Goal: Entertainment & Leisure: Consume media (video, audio)

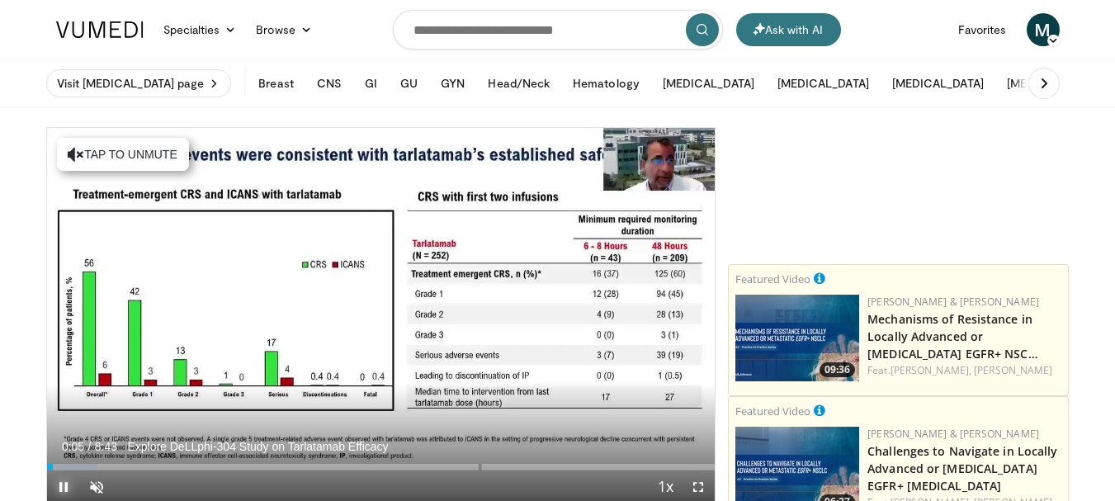
click at [78, 489] on span "Video Player" at bounding box center [63, 487] width 33 height 33
click at [59, 487] on span "Video Player" at bounding box center [63, 487] width 33 height 33
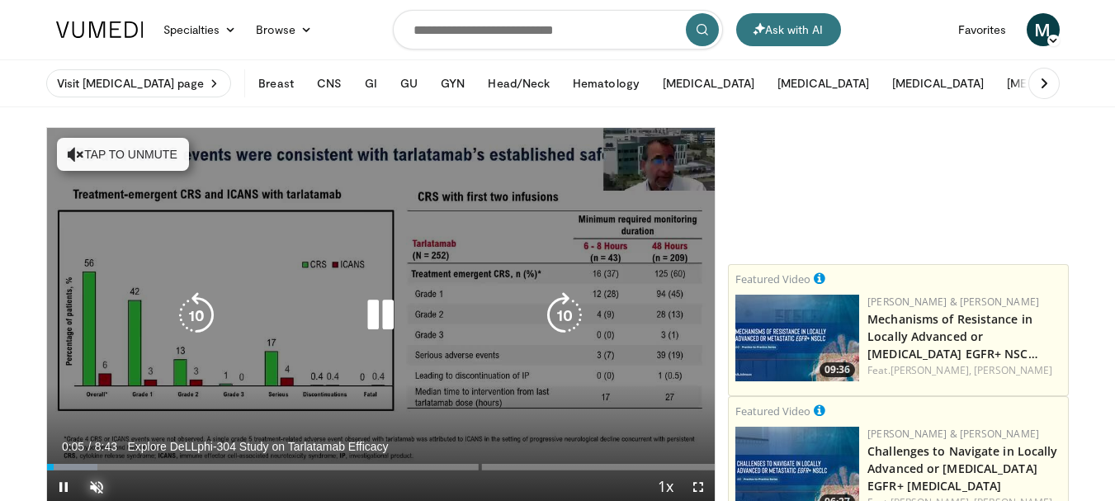
click at [101, 490] on span "Video Player" at bounding box center [96, 487] width 33 height 33
click at [575, 319] on icon "Video Player" at bounding box center [565, 315] width 46 height 46
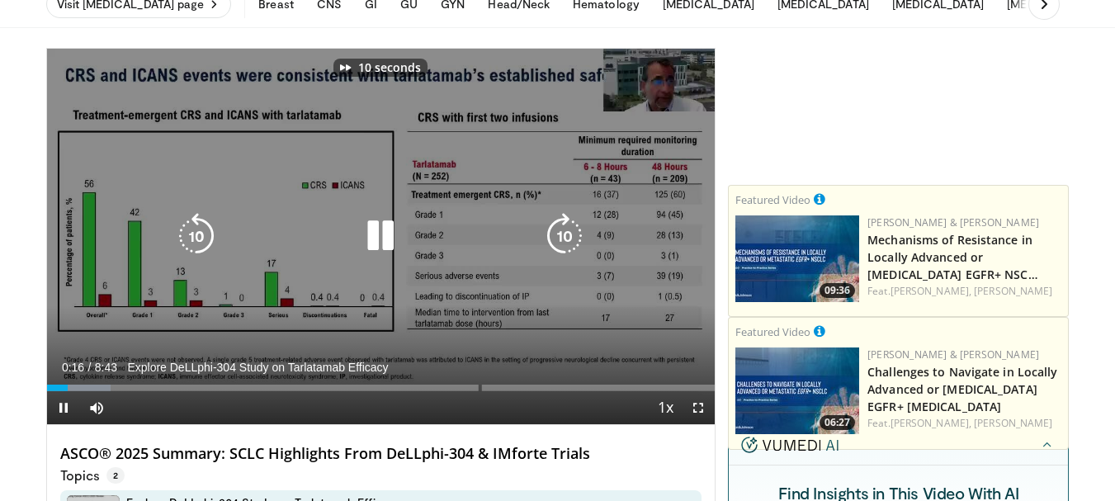
scroll to position [165, 0]
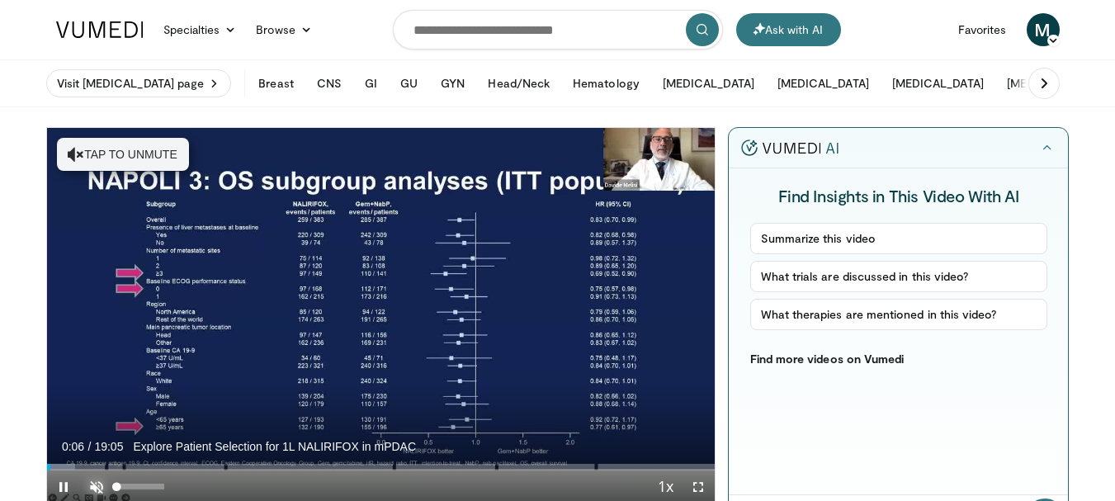
click at [96, 485] on span "Video Player" at bounding box center [96, 487] width 33 height 33
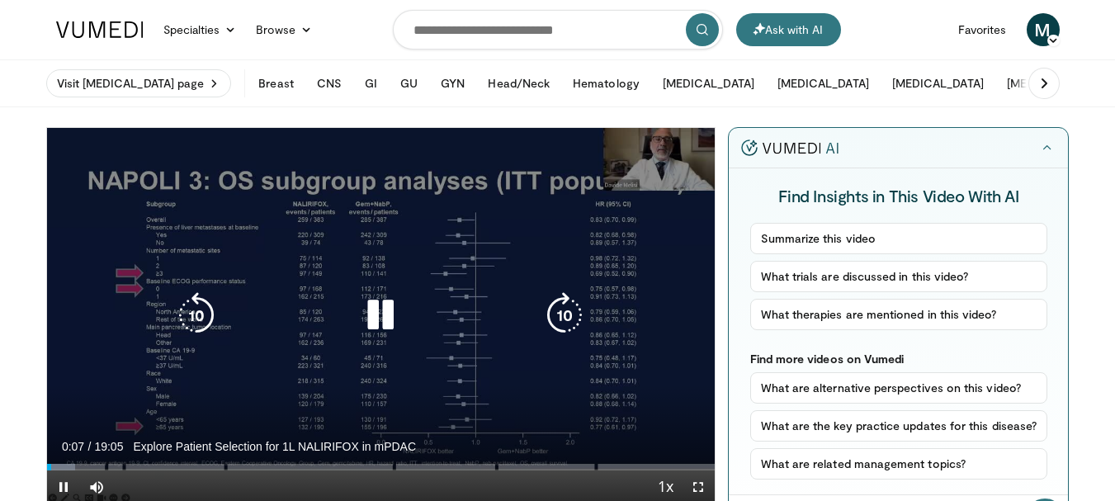
click at [570, 315] on icon "Video Player" at bounding box center [565, 315] width 46 height 46
